Goal: Task Accomplishment & Management: Manage account settings

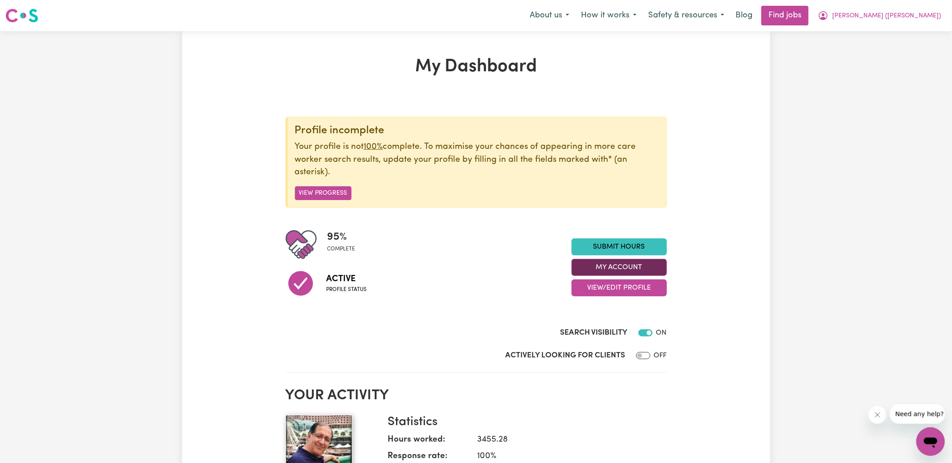
click at [641, 268] on button "My Account" at bounding box center [619, 267] width 95 height 17
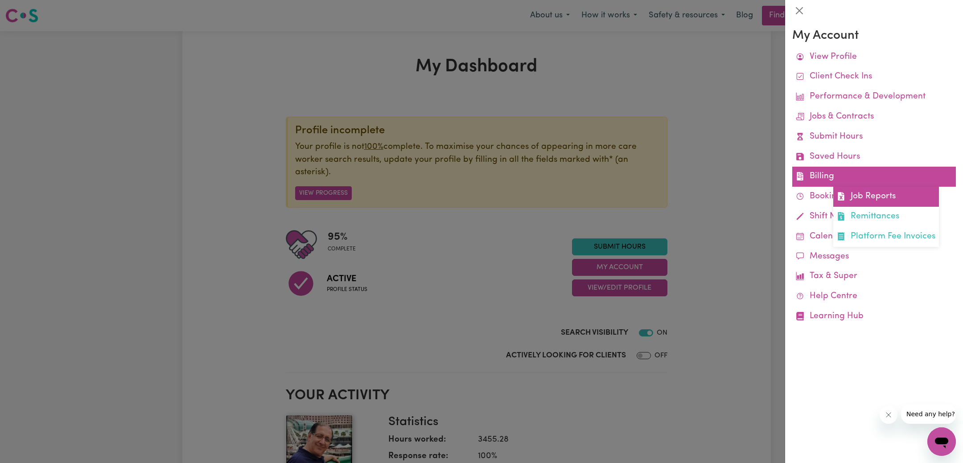
click at [848, 200] on link "Job Reports" at bounding box center [886, 197] width 106 height 20
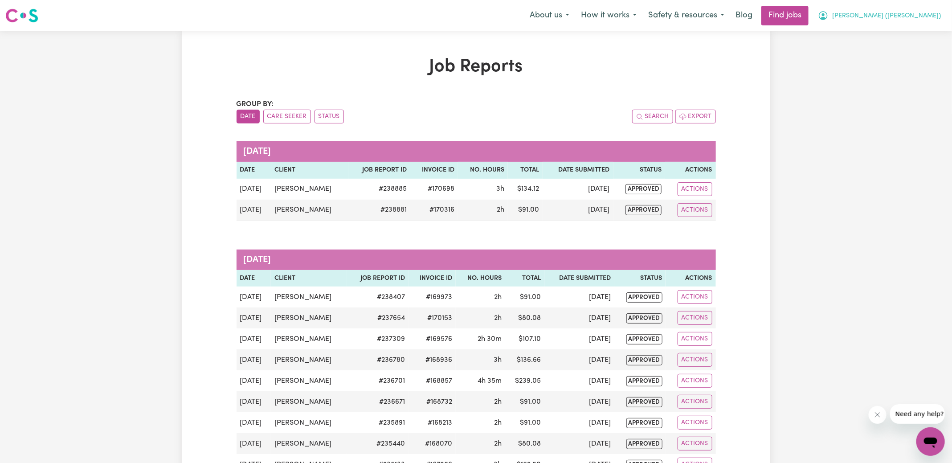
click at [918, 16] on span "[PERSON_NAME] ([PERSON_NAME])" at bounding box center [886, 16] width 109 height 10
click at [912, 68] on link "Logout" at bounding box center [911, 68] width 70 height 17
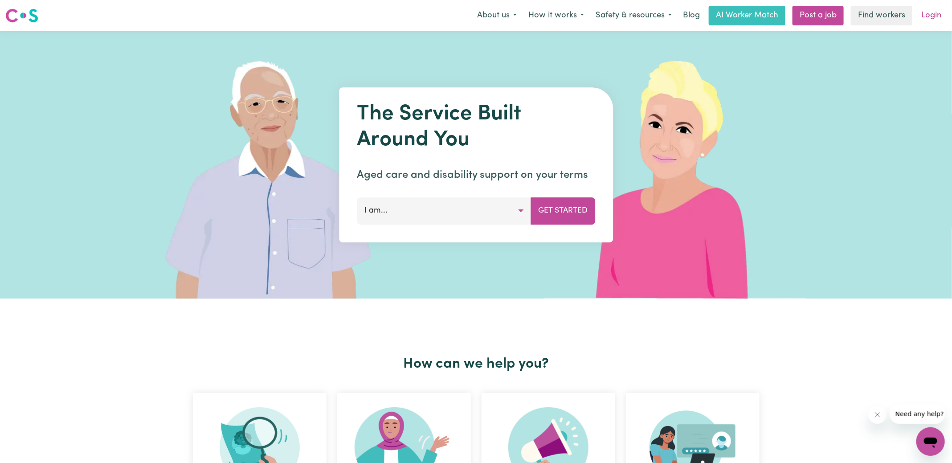
click at [937, 16] on link "Login" at bounding box center [931, 16] width 31 height 20
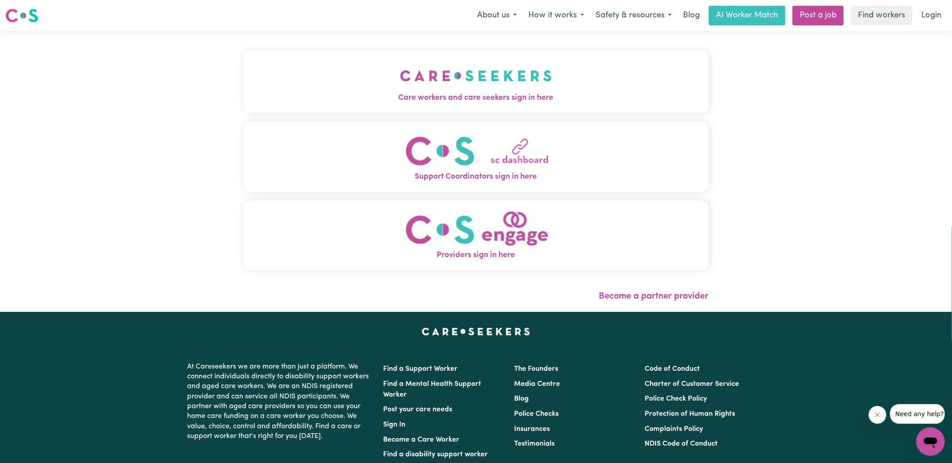
drag, startPoint x: 412, startPoint y: 49, endPoint x: 412, endPoint y: 58, distance: 8.9
click at [412, 49] on div "Care workers and care seekers sign in here Support Coordinators sign in here Pr…" at bounding box center [476, 165] width 466 height 232
click at [412, 65] on img "Care workers and care seekers sign in here" at bounding box center [476, 75] width 152 height 33
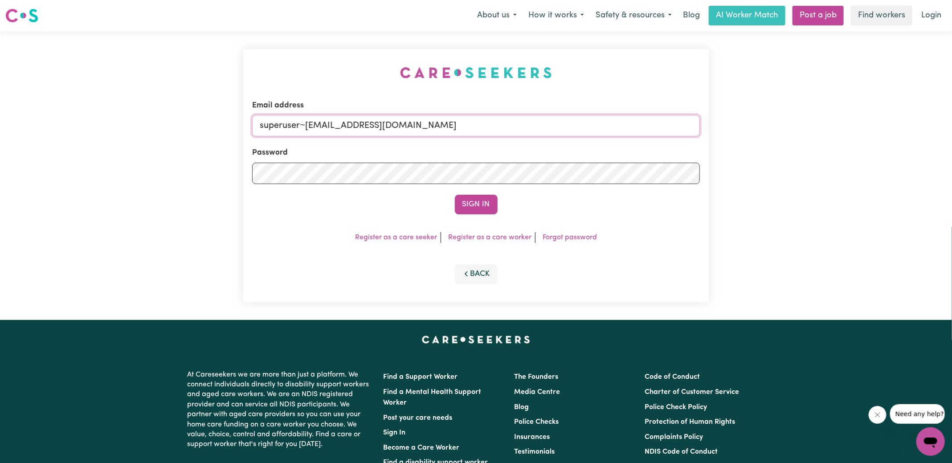
drag, startPoint x: 425, startPoint y: 131, endPoint x: 305, endPoint y: 124, distance: 119.6
click at [305, 124] on input "superuser~[EMAIL_ADDRESS][DOMAIN_NAME]" at bounding box center [476, 125] width 448 height 21
click at [455, 195] on button "Sign In" at bounding box center [476, 205] width 43 height 20
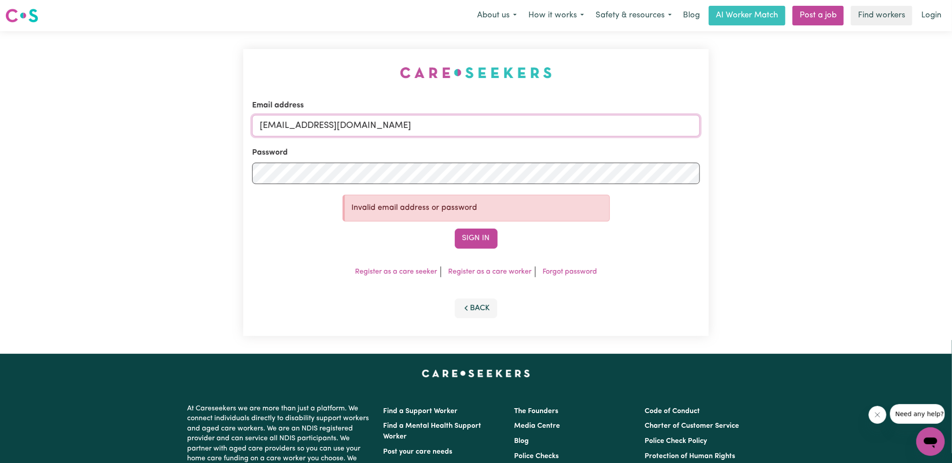
click at [356, 124] on input "[EMAIL_ADDRESS][DOMAIN_NAME]" at bounding box center [476, 125] width 448 height 21
type input "[EMAIL_ADDRESS][DOMAIN_NAME]"
click at [455, 229] on button "Sign In" at bounding box center [476, 239] width 43 height 20
